Goal: Task Accomplishment & Management: Use online tool/utility

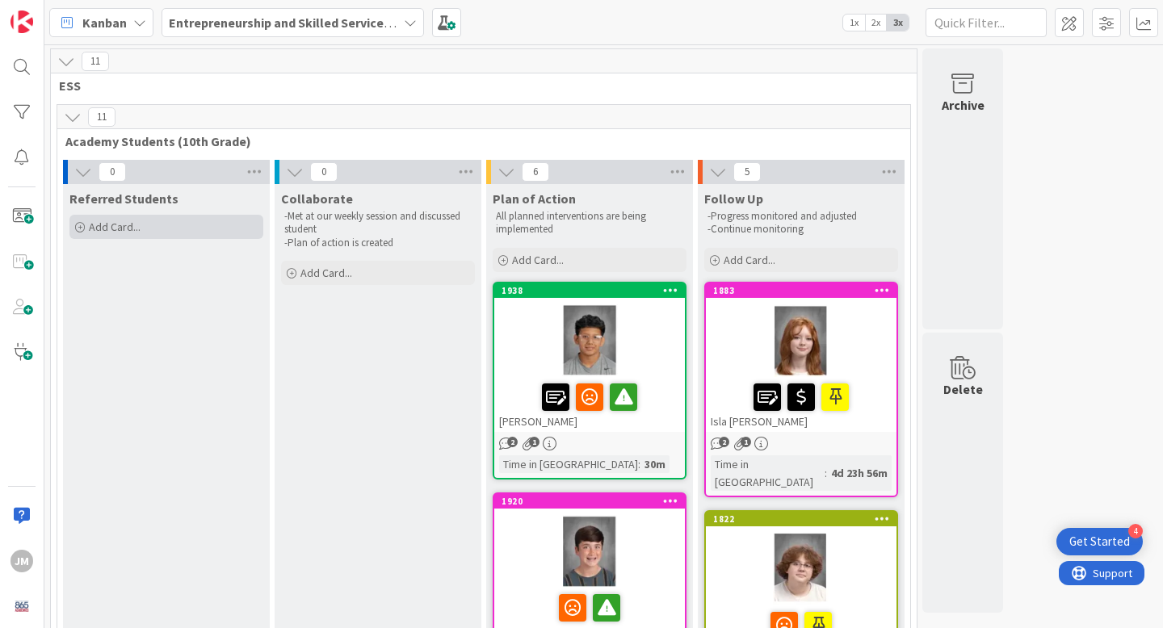
click at [158, 224] on div "Add Card..." at bounding box center [166, 227] width 194 height 24
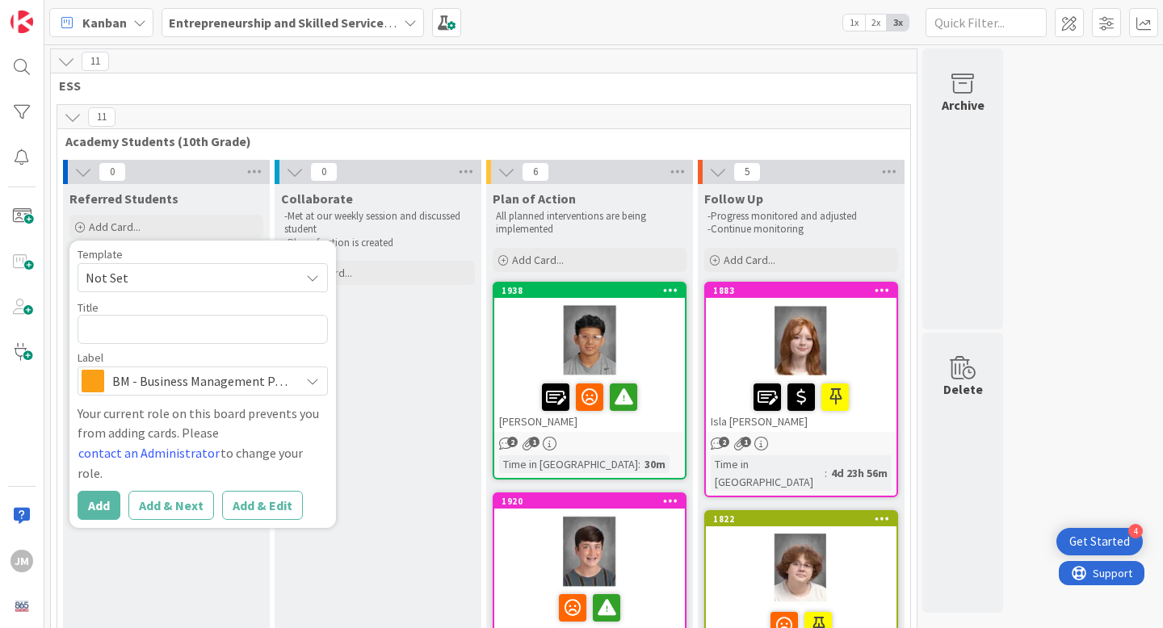
click at [310, 380] on icon at bounding box center [312, 381] width 13 height 13
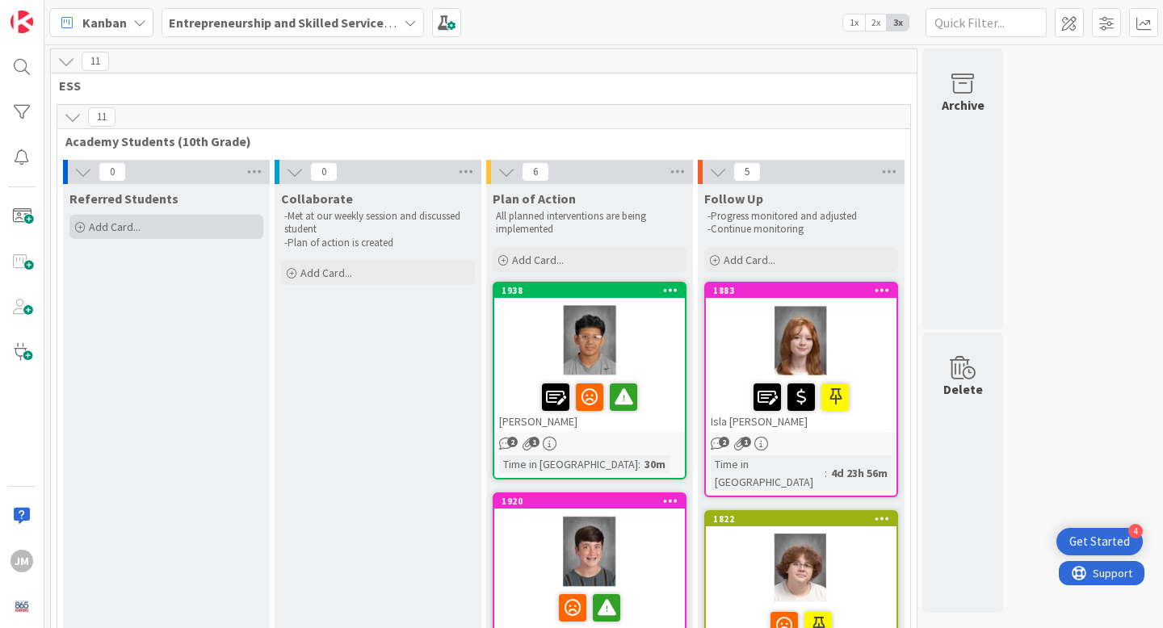
click at [170, 235] on div "Add Card..." at bounding box center [166, 227] width 194 height 24
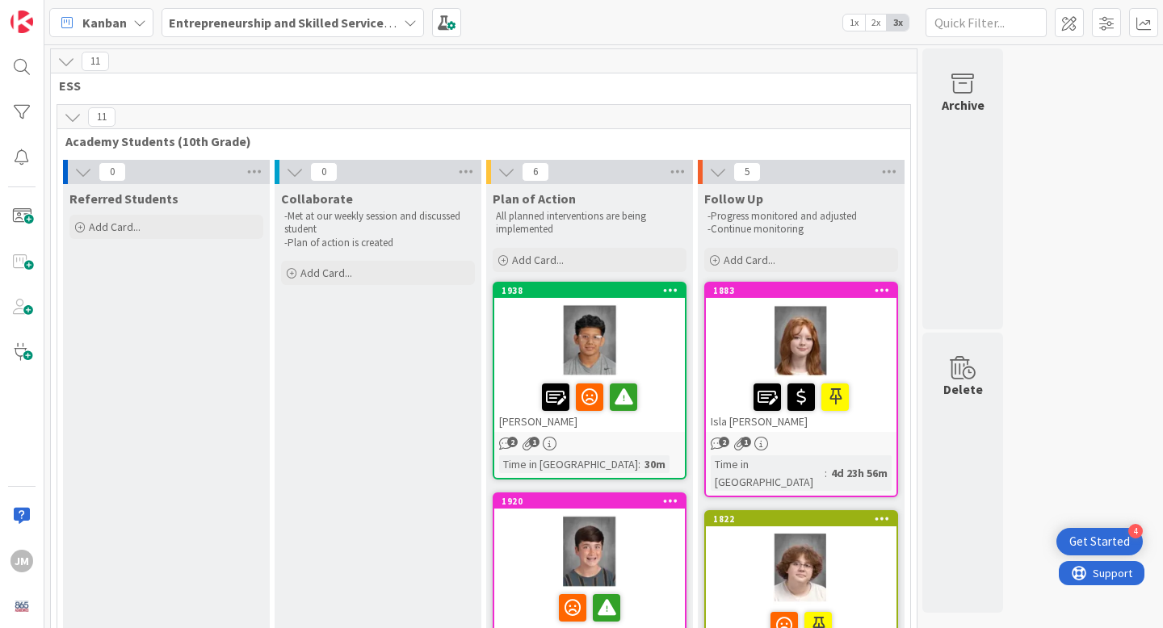
click at [148, 208] on div "Referred Students Add Card... Template Not Set Title 0 / 128 Label BM - Busines…" at bounding box center [166, 213] width 207 height 58
click at [148, 223] on div "Add Card..." at bounding box center [166, 227] width 194 height 24
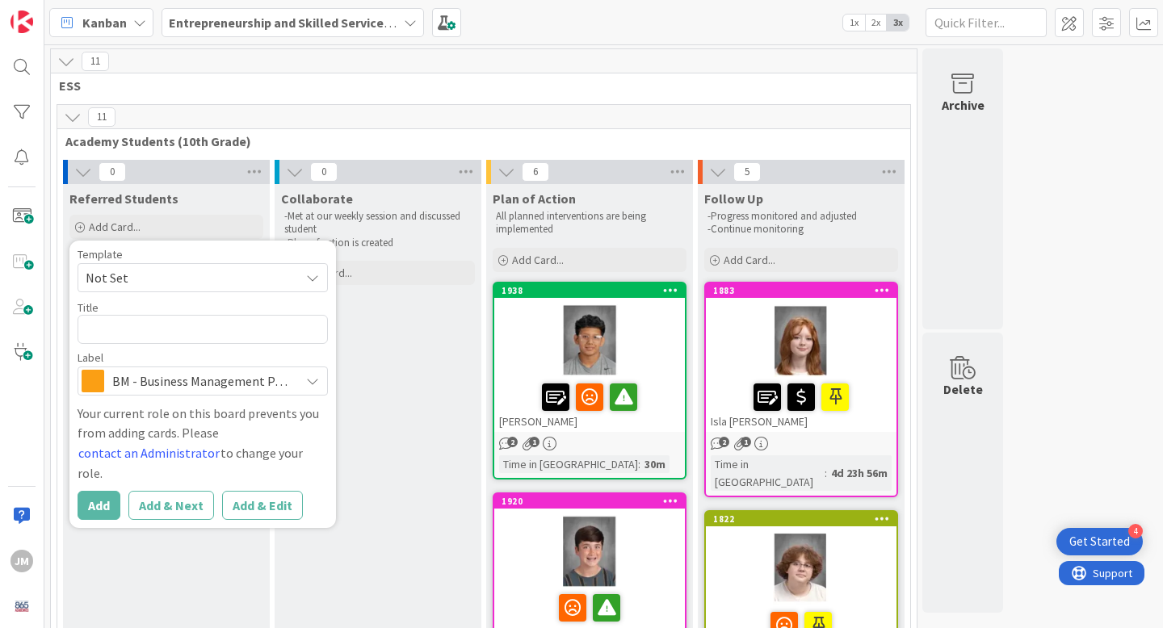
click at [157, 271] on span "Not Set" at bounding box center [187, 277] width 202 height 21
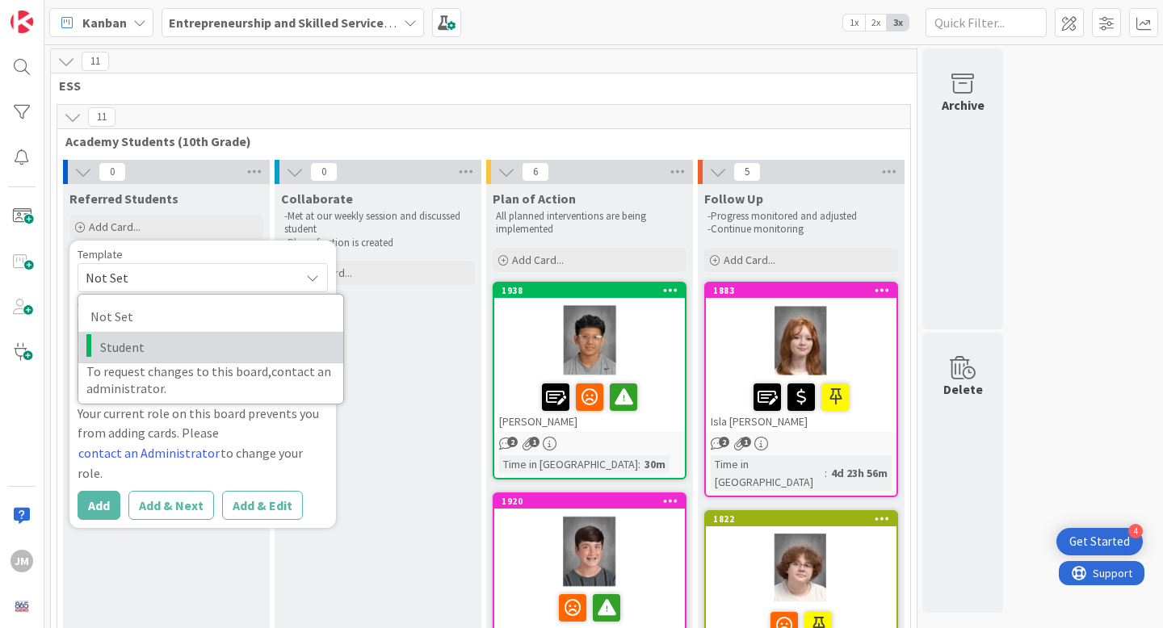
click at [157, 355] on span "Student" at bounding box center [215, 347] width 231 height 21
type textarea "x"
type textarea "Student"
